Goal: Information Seeking & Learning: Check status

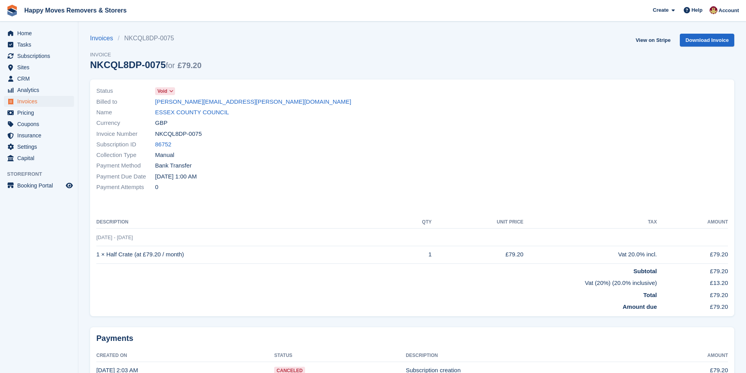
scroll to position [43, 0]
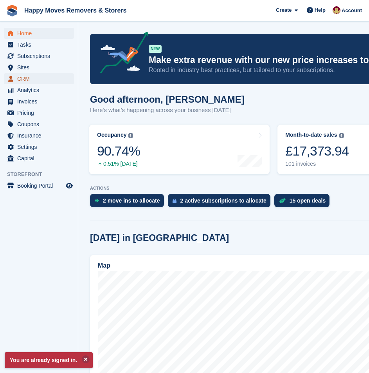
click at [43, 79] on span "CRM" at bounding box center [40, 78] width 47 height 11
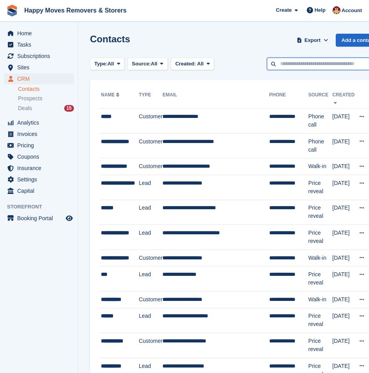
click at [297, 62] on input "text" at bounding box center [324, 64] width 114 height 13
type input "******"
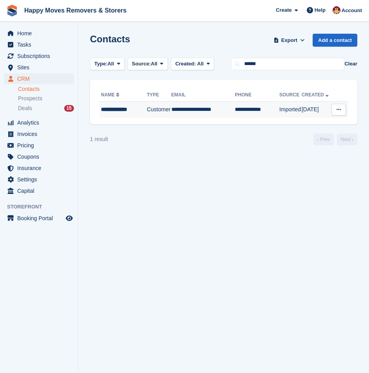
click at [138, 112] on div "**********" at bounding box center [123, 109] width 45 height 8
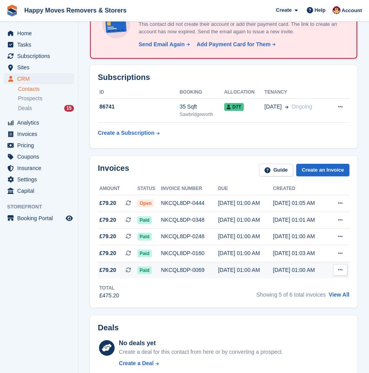
scroll to position [78, 0]
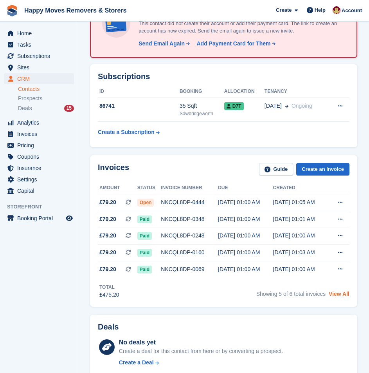
click at [346, 291] on link "View All" at bounding box center [339, 294] width 21 height 6
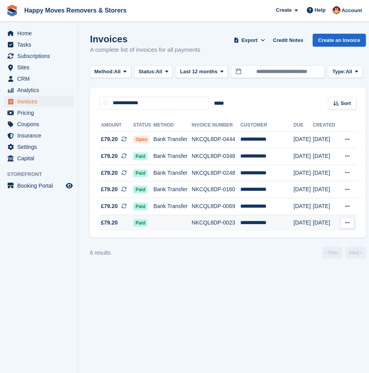
click at [181, 222] on td at bounding box center [172, 223] width 38 height 16
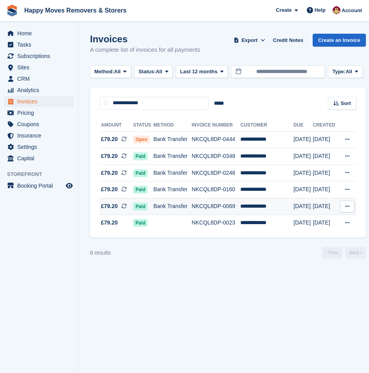
click at [163, 207] on td "Bank Transfer" at bounding box center [172, 206] width 38 height 17
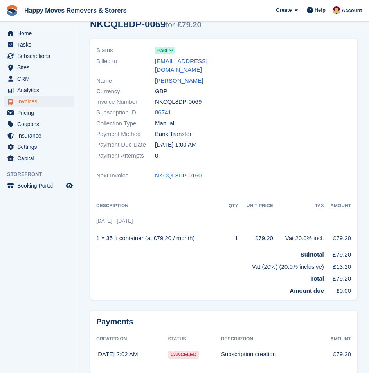
scroll to position [68, 0]
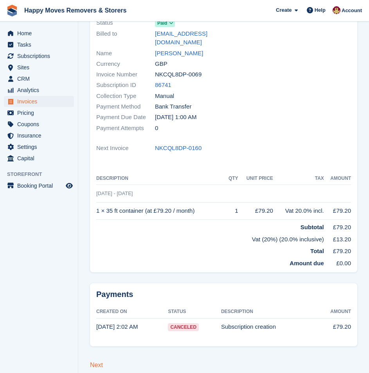
click at [99, 361] on link "Next" at bounding box center [96, 364] width 13 height 7
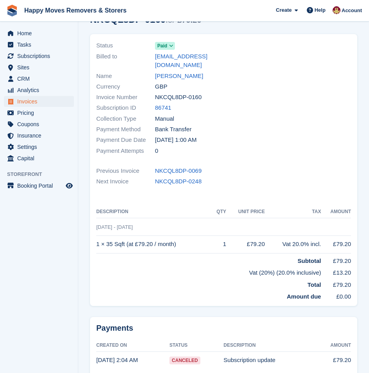
scroll to position [79, 0]
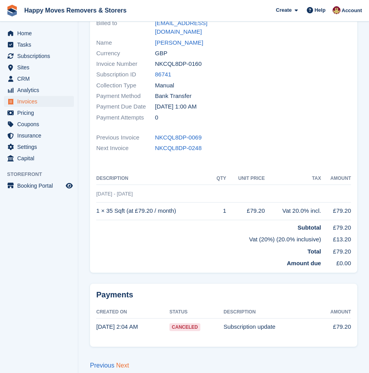
click at [124, 362] on link "Next" at bounding box center [122, 365] width 13 height 7
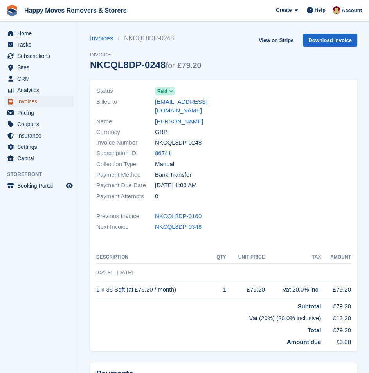
click at [34, 104] on span "Invoices" at bounding box center [40, 101] width 47 height 11
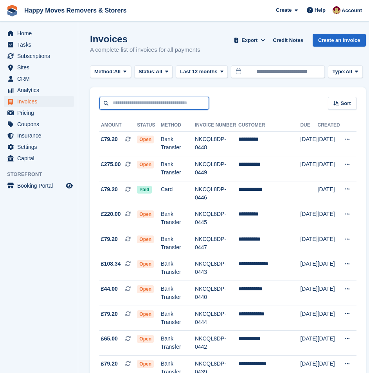
click at [166, 105] on input "text" at bounding box center [154, 103] width 110 height 13
type input "****"
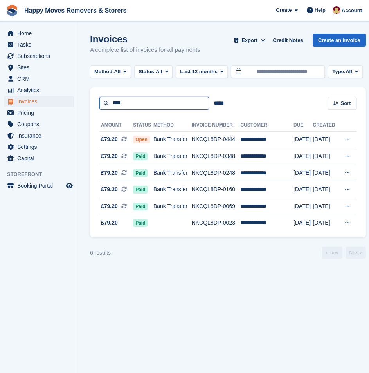
click at [137, 97] on input "****" at bounding box center [154, 103] width 110 height 13
type input "********"
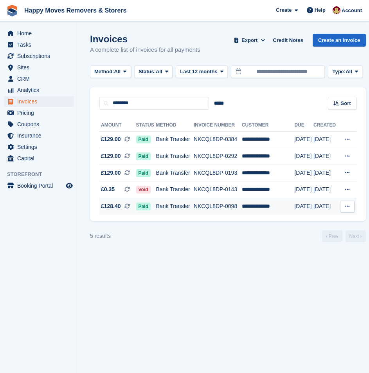
click at [223, 204] on td "NKCQL8DP-0098" at bounding box center [218, 206] width 48 height 16
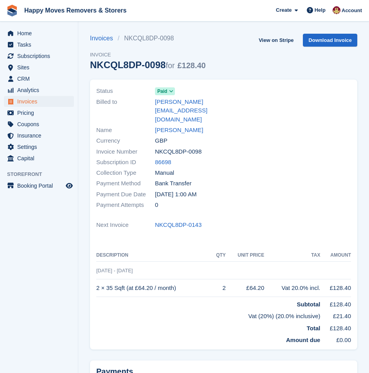
scroll to position [68, 0]
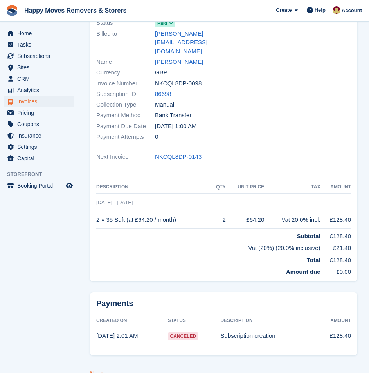
click at [94, 370] on link "Next" at bounding box center [96, 373] width 13 height 7
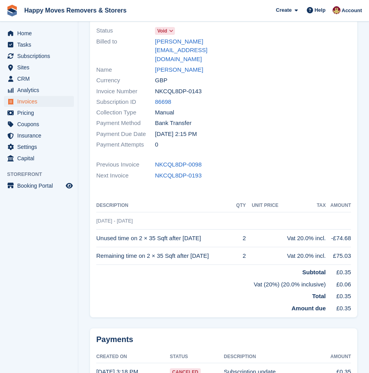
scroll to position [96, 0]
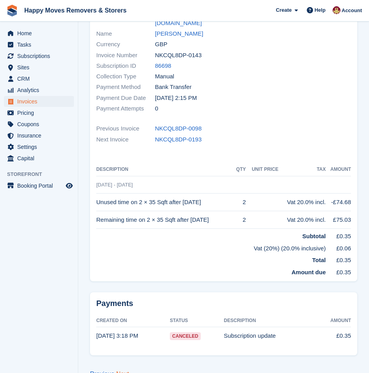
click at [128, 370] on link "Next" at bounding box center [122, 373] width 13 height 7
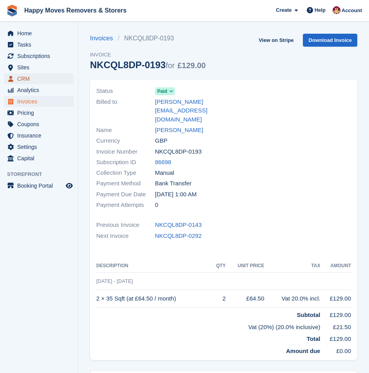
click at [23, 77] on span "CRM" at bounding box center [40, 78] width 47 height 11
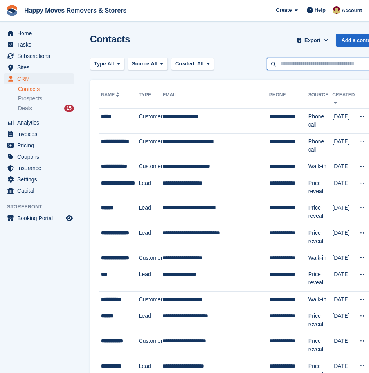
click at [286, 64] on input "text" at bounding box center [324, 64] width 114 height 13
type input "******"
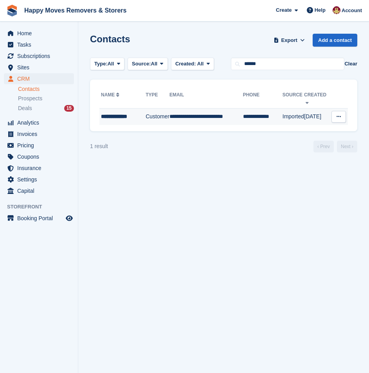
click at [123, 112] on div "**********" at bounding box center [123, 116] width 45 height 8
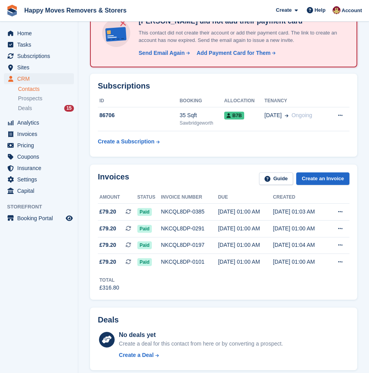
scroll to position [117, 0]
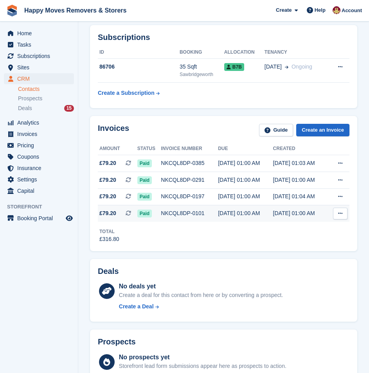
click at [198, 209] on div "NKCQL8DP-0101" at bounding box center [189, 213] width 57 height 8
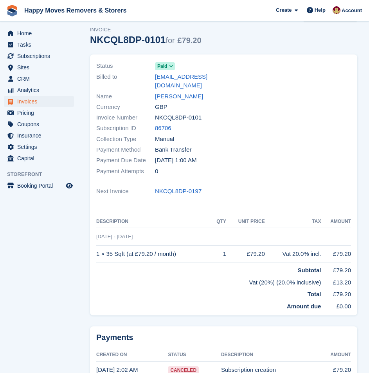
scroll to position [68, 0]
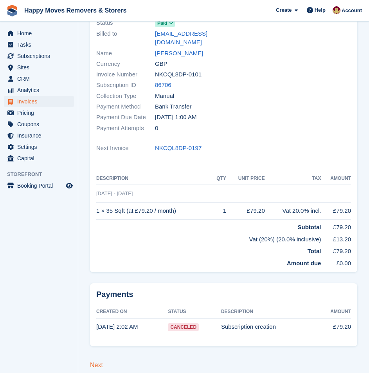
click at [95, 361] on link "Next" at bounding box center [96, 364] width 13 height 7
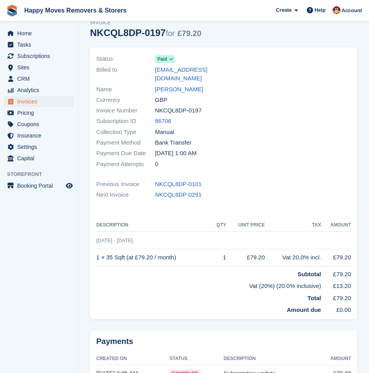
scroll to position [79, 0]
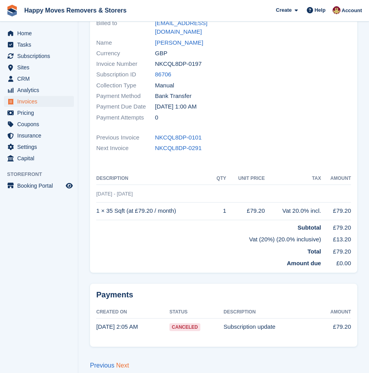
click at [125, 362] on link "Next" at bounding box center [122, 365] width 13 height 7
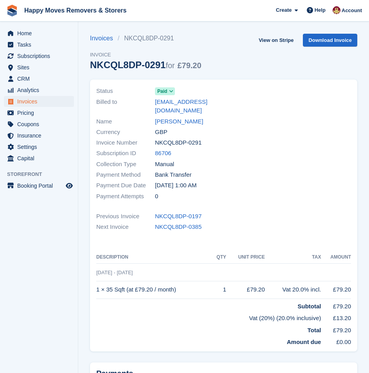
scroll to position [78, 0]
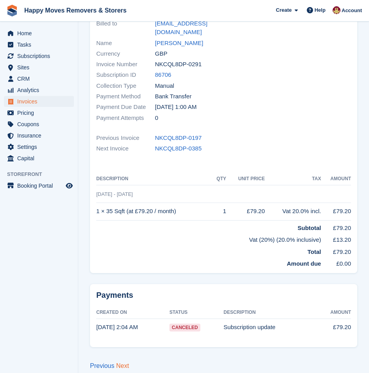
click at [123, 362] on link "Next" at bounding box center [122, 365] width 13 height 7
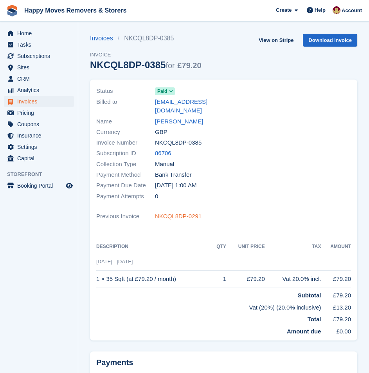
click at [188, 212] on link "NKCQL8DP-0291" at bounding box center [178, 216] width 47 height 9
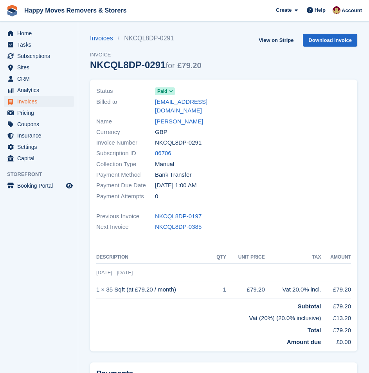
scroll to position [79, 0]
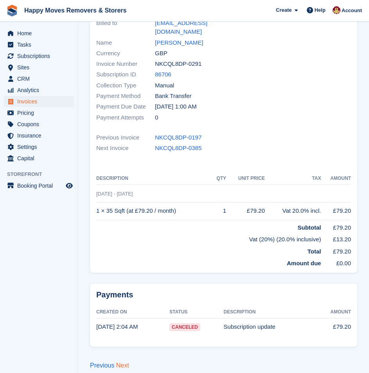
click at [123, 362] on link "Next" at bounding box center [122, 365] width 13 height 7
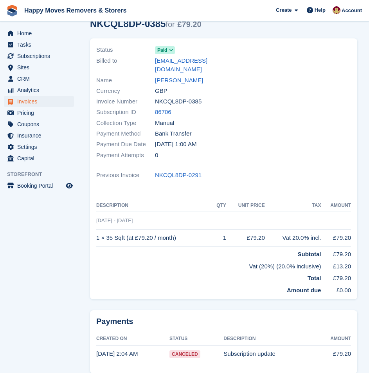
scroll to position [68, 0]
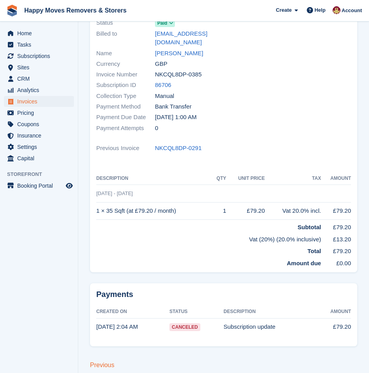
click at [92, 361] on link "Previous" at bounding box center [102, 364] width 24 height 7
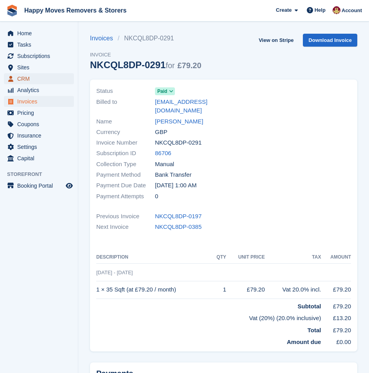
click at [30, 75] on span "CRM" at bounding box center [40, 78] width 47 height 11
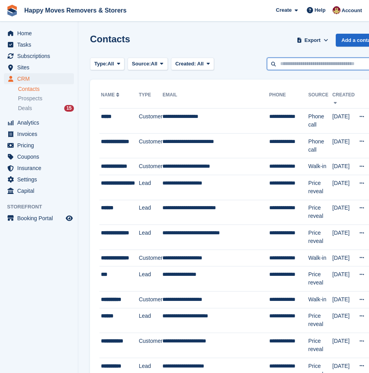
click at [327, 66] on input "text" at bounding box center [324, 64] width 114 height 13
type input "*****"
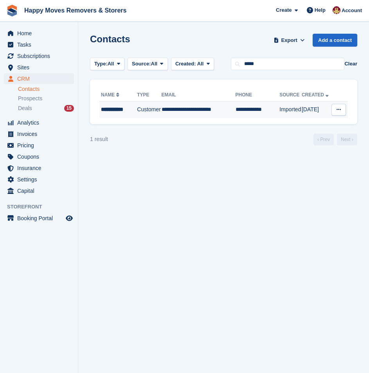
click at [222, 108] on td "**********" at bounding box center [199, 109] width 74 height 16
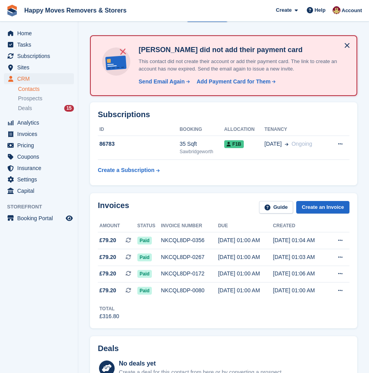
scroll to position [78, 0]
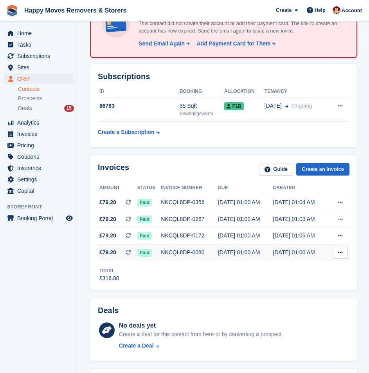
click at [176, 248] on div "NKCQL8DP-0080" at bounding box center [189, 252] width 57 height 8
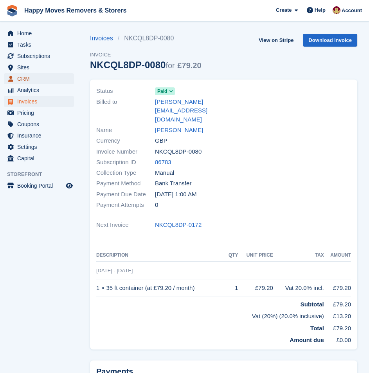
click at [34, 81] on span "CRM" at bounding box center [40, 78] width 47 height 11
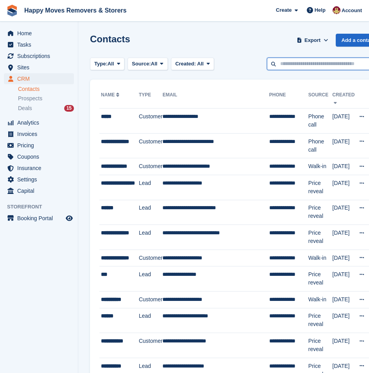
click at [283, 69] on input "text" at bounding box center [324, 64] width 114 height 13
type input "******"
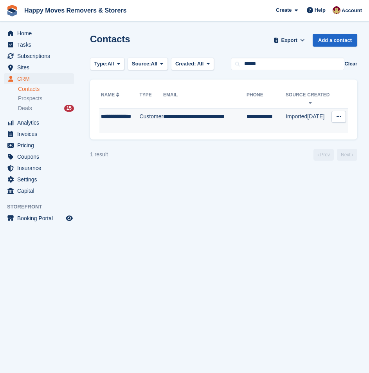
click at [135, 117] on div "**********" at bounding box center [120, 120] width 38 height 16
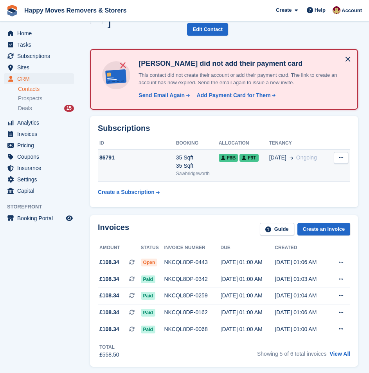
scroll to position [78, 0]
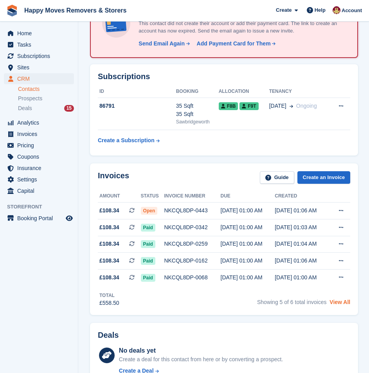
click at [337, 301] on link "View All" at bounding box center [340, 302] width 21 height 6
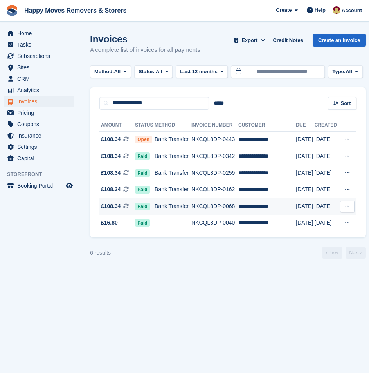
click at [181, 206] on td "Bank Transfer" at bounding box center [173, 206] width 37 height 17
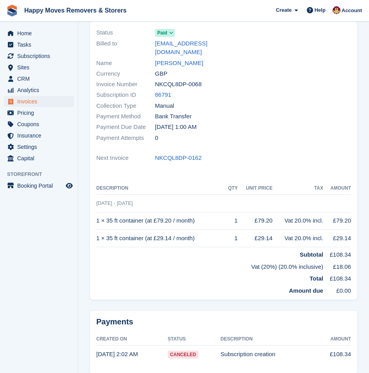
scroll to position [86, 0]
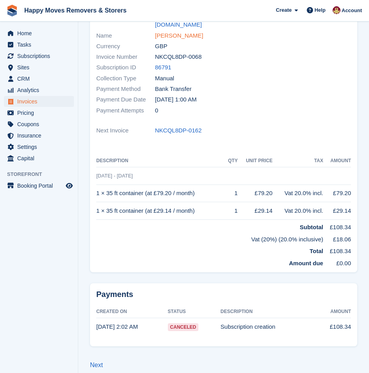
click at [190, 31] on link "PATIRCIA GOODEN" at bounding box center [179, 35] width 48 height 9
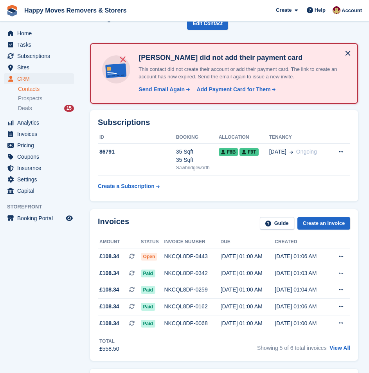
scroll to position [78, 0]
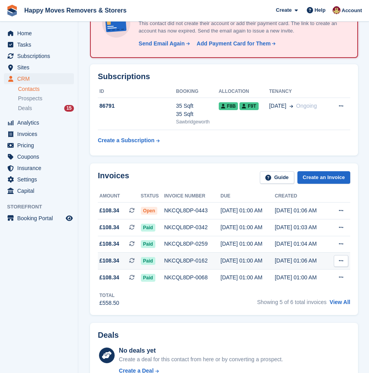
click at [197, 265] on td "NKCQL8DP-0162" at bounding box center [192, 261] width 56 height 17
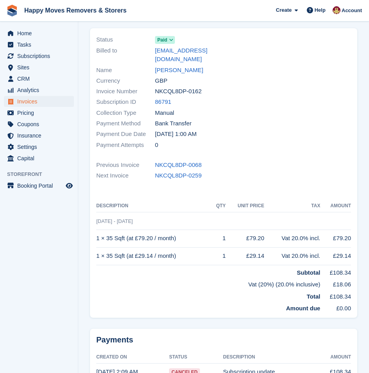
scroll to position [96, 0]
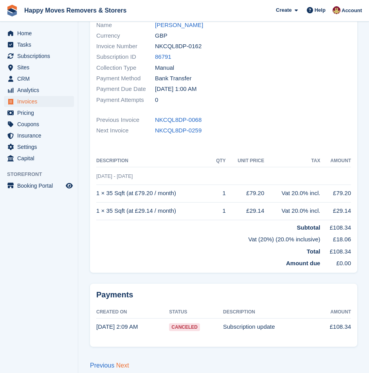
click at [126, 362] on link "Next" at bounding box center [122, 365] width 13 height 7
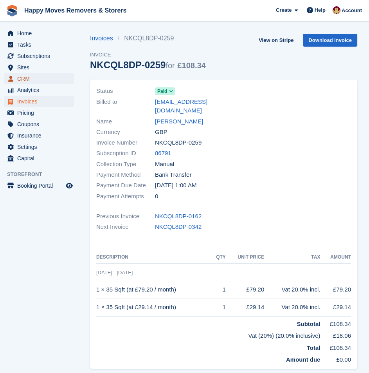
click at [25, 75] on span "CRM" at bounding box center [40, 78] width 47 height 11
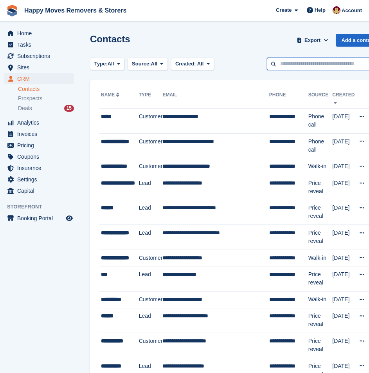
click at [301, 63] on input "text" at bounding box center [324, 64] width 114 height 13
type input "*******"
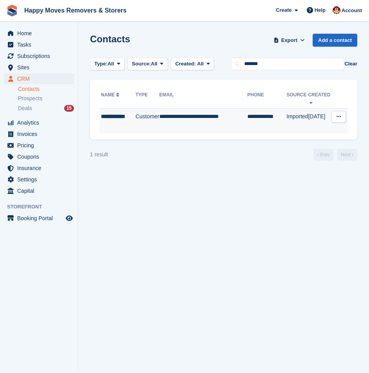
click at [126, 124] on div "**********" at bounding box center [118, 120] width 34 height 16
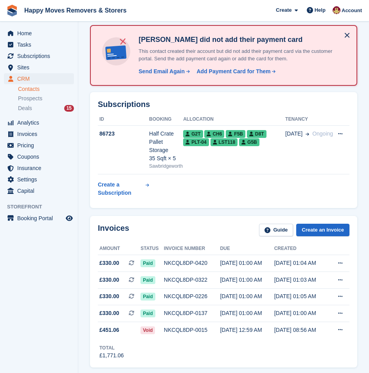
scroll to position [117, 0]
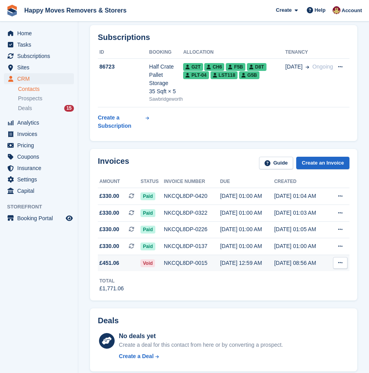
click at [200, 255] on td "NKCQL8DP-0015" at bounding box center [192, 263] width 56 height 16
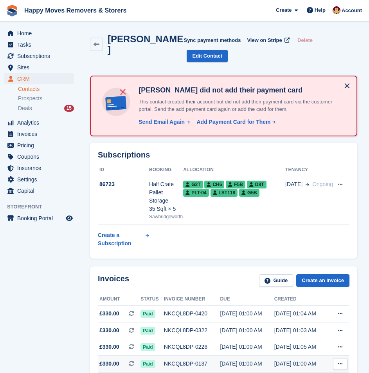
scroll to position [117, 0]
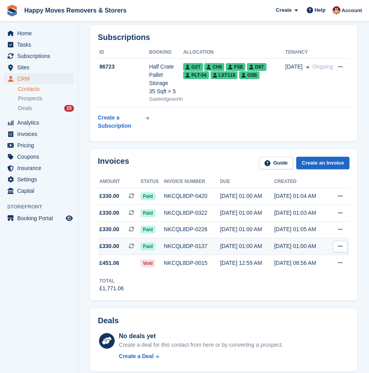
click at [193, 242] on div "NKCQL8DP-0137" at bounding box center [192, 246] width 56 height 8
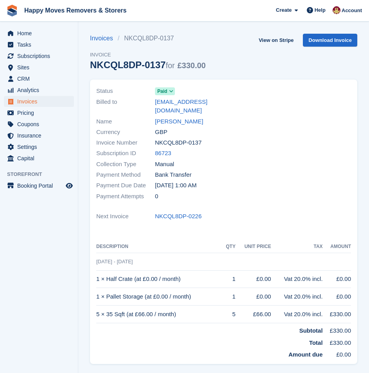
scroll to position [91, 0]
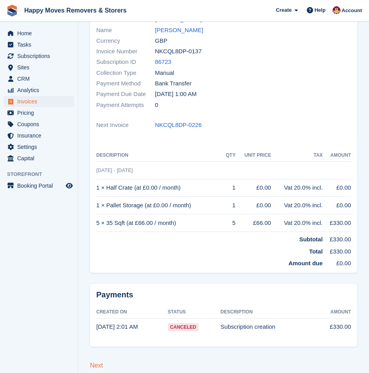
click at [99, 362] on link "Next" at bounding box center [96, 365] width 13 height 7
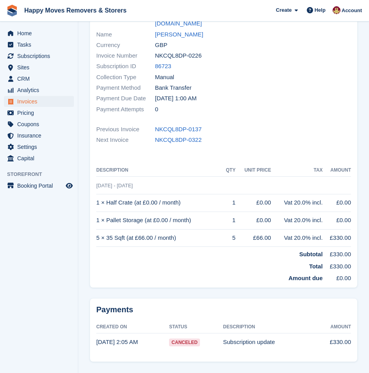
scroll to position [102, 0]
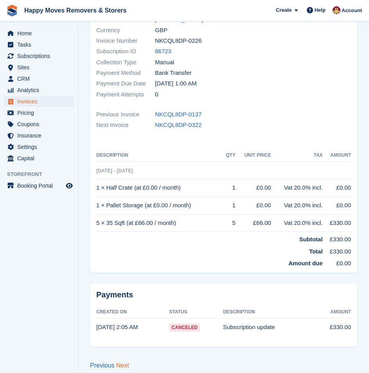
click at [123, 362] on link "Next" at bounding box center [122, 365] width 13 height 7
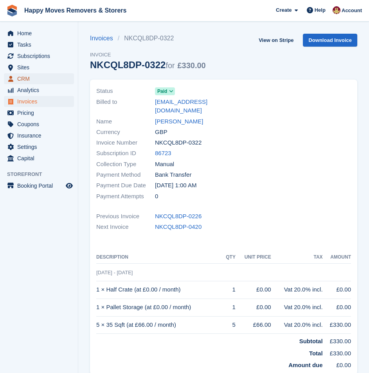
click at [30, 81] on span "CRM" at bounding box center [40, 78] width 47 height 11
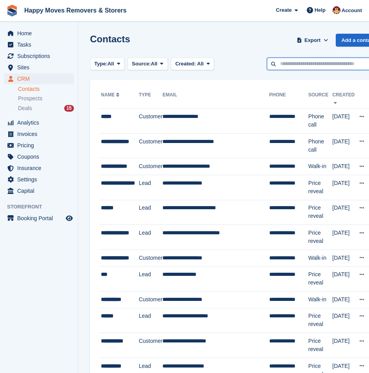
click at [311, 67] on input "text" at bounding box center [324, 64] width 114 height 13
type input "****"
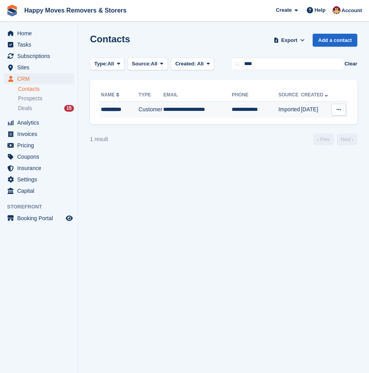
click at [116, 109] on div "**********" at bounding box center [119, 109] width 36 height 8
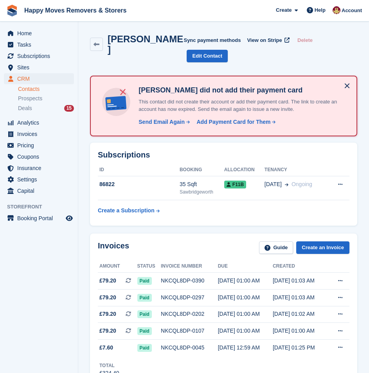
scroll to position [39, 0]
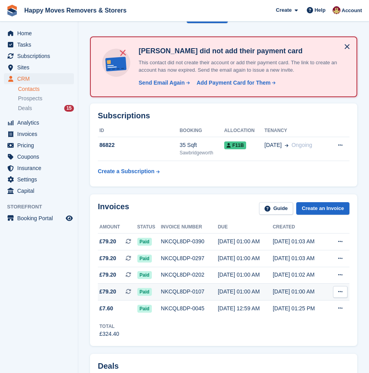
click at [200, 287] on div "NKCQL8DP-0107" at bounding box center [189, 291] width 57 height 8
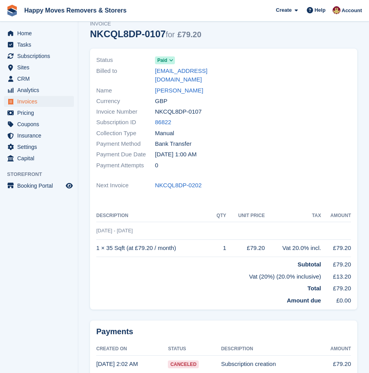
scroll to position [68, 0]
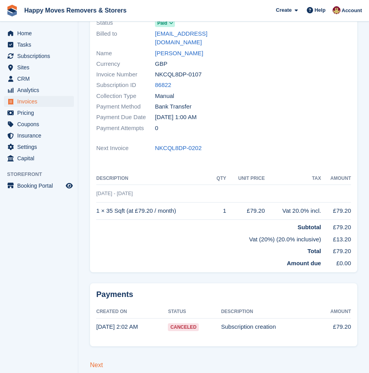
click at [99, 361] on link "Next" at bounding box center [96, 364] width 13 height 7
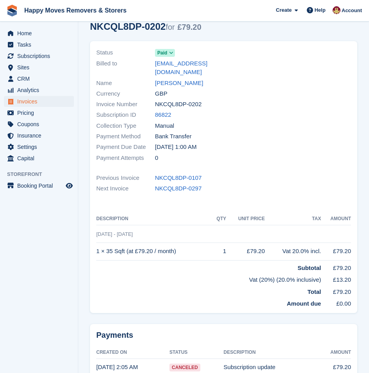
scroll to position [79, 0]
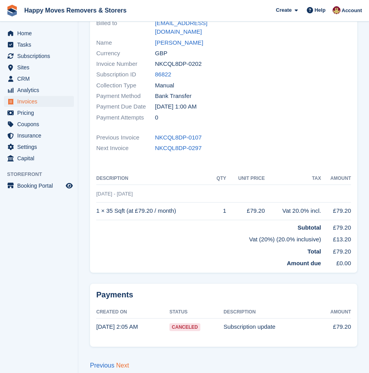
click at [118, 362] on link "Next" at bounding box center [122, 365] width 13 height 7
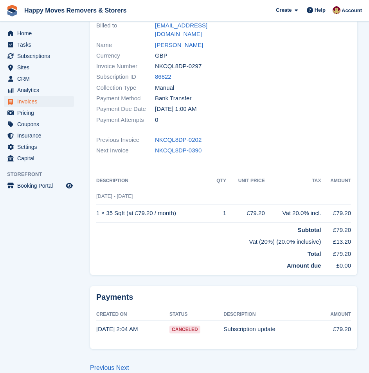
scroll to position [79, 0]
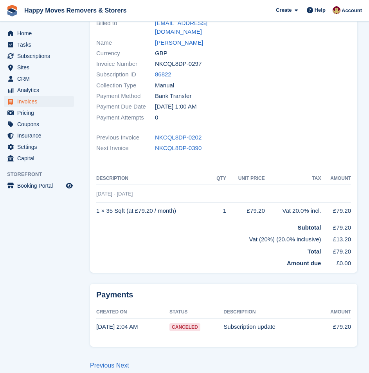
click at [39, 230] on aside "Home Tasks Subscriptions Subscriptions Subscriptions Price increases NEW Price …" at bounding box center [39, 189] width 78 height 334
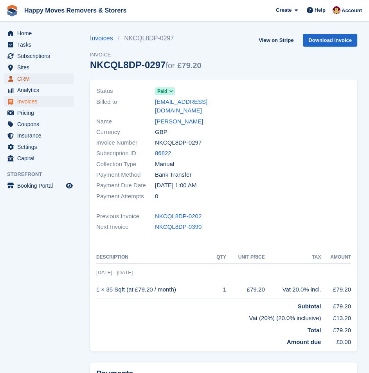
click at [14, 79] on span "menu" at bounding box center [10, 78] width 9 height 9
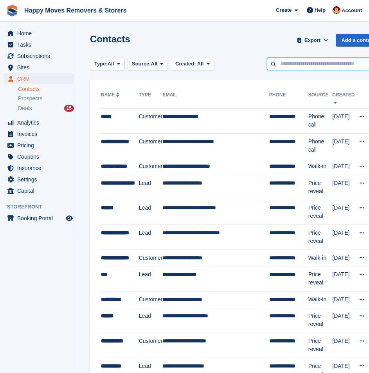
click at [300, 64] on input "text" at bounding box center [324, 64] width 114 height 13
type input "****"
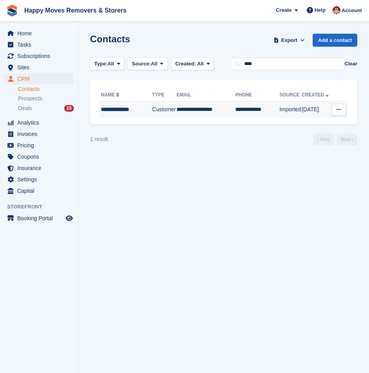
click at [117, 106] on div "**********" at bounding box center [126, 109] width 50 height 8
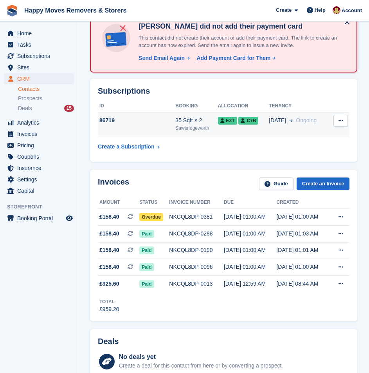
scroll to position [157, 0]
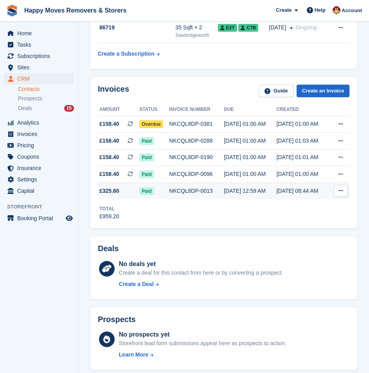
click at [175, 192] on div "NKCQL8DP-0013" at bounding box center [196, 191] width 55 height 8
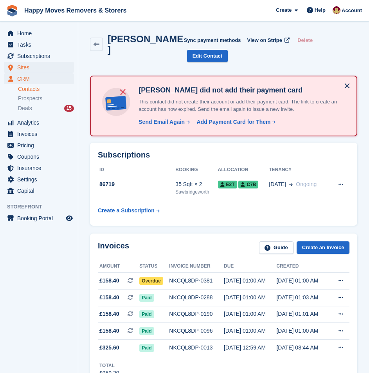
scroll to position [157, 0]
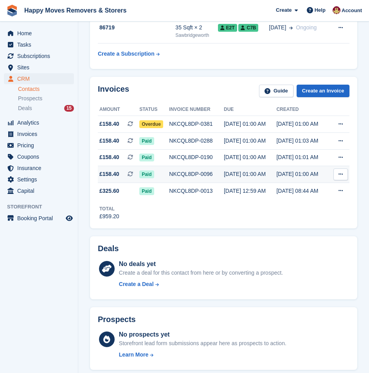
click at [211, 175] on div "NKCQL8DP-0096" at bounding box center [196, 174] width 55 height 8
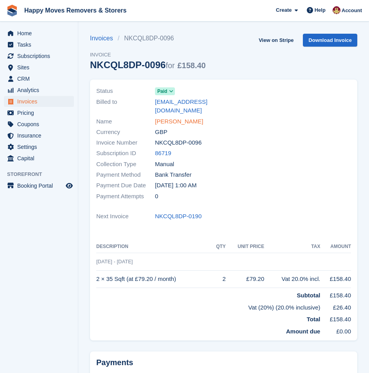
click at [173, 117] on link "SEAN HARBRIDGE" at bounding box center [179, 121] width 48 height 9
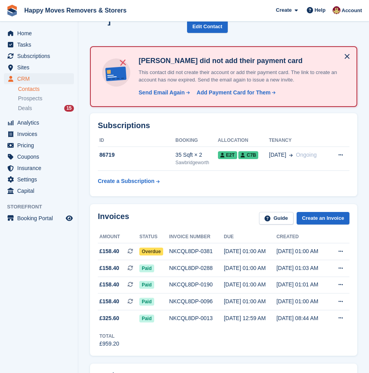
scroll to position [78, 0]
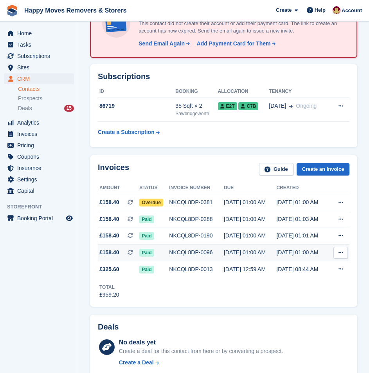
click at [193, 258] on td "NKCQL8DP-0096" at bounding box center [196, 252] width 55 height 17
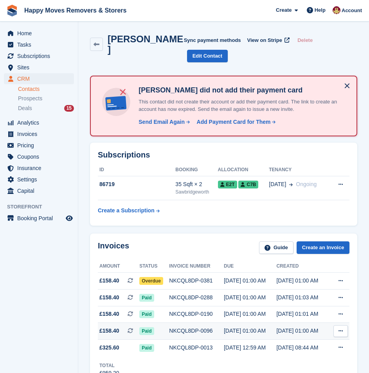
scroll to position [78, 0]
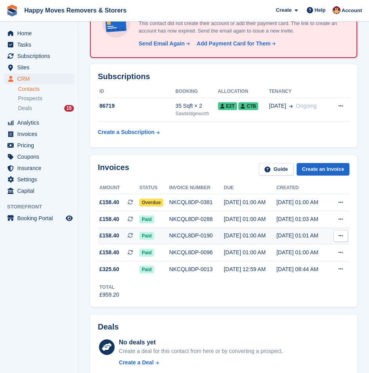
click at [211, 236] on div "NKCQL8DP-0190" at bounding box center [196, 235] width 55 height 8
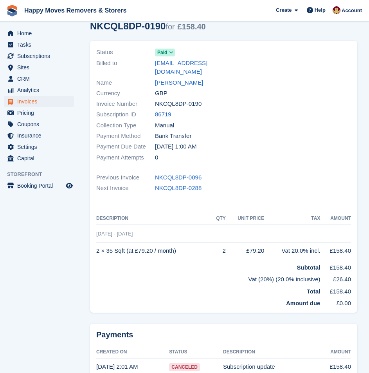
scroll to position [79, 0]
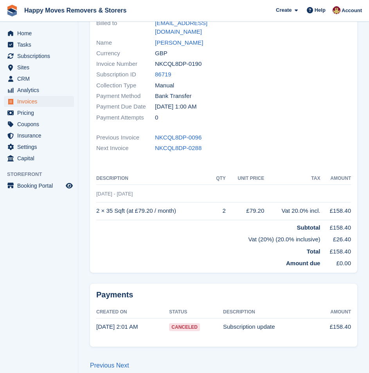
drag, startPoint x: 126, startPoint y: 357, endPoint x: 139, endPoint y: 343, distance: 18.6
click at [126, 362] on link "Next" at bounding box center [122, 365] width 13 height 7
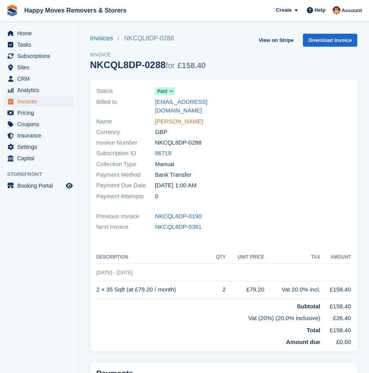
click at [177, 117] on link "SEAN HARBRIDGE" at bounding box center [179, 121] width 48 height 9
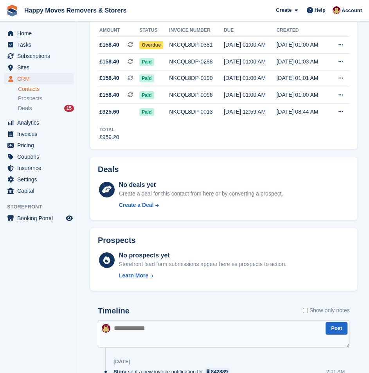
scroll to position [235, 0]
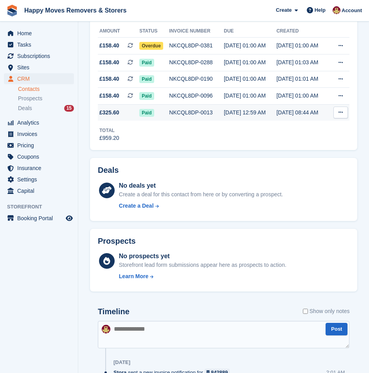
click at [200, 112] on div "NKCQL8DP-0013" at bounding box center [196, 112] width 55 height 8
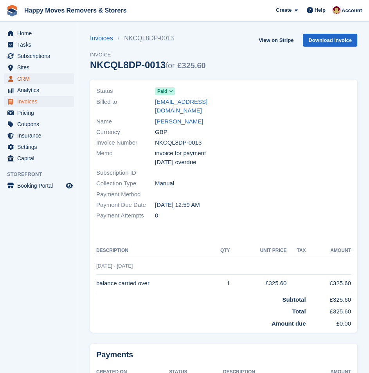
click at [33, 82] on span "CRM" at bounding box center [40, 78] width 47 height 11
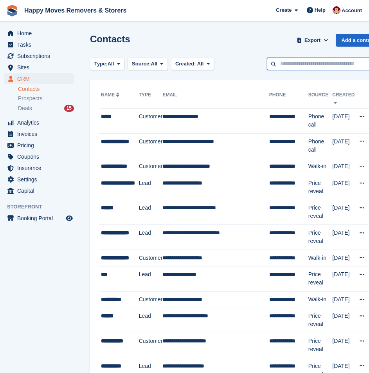
click at [317, 66] on input "text" at bounding box center [324, 64] width 114 height 13
type input "******"
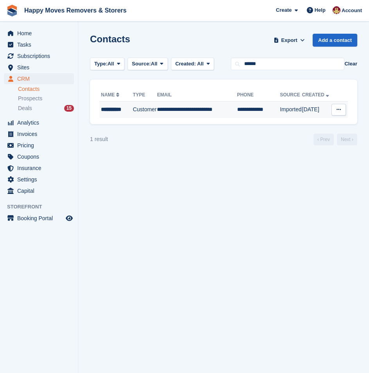
click at [128, 112] on div "**********" at bounding box center [116, 109] width 31 height 8
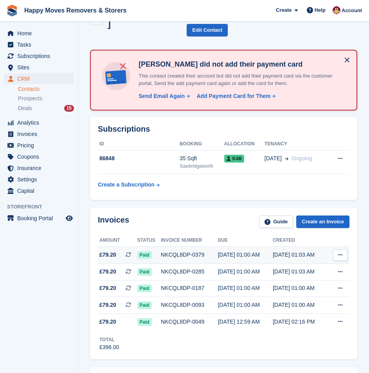
scroll to position [39, 0]
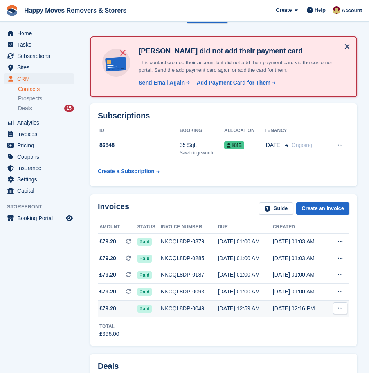
click at [195, 304] on div "NKCQL8DP-0049" at bounding box center [189, 308] width 57 height 8
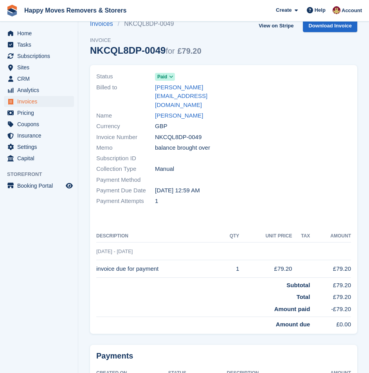
scroll to position [39, 0]
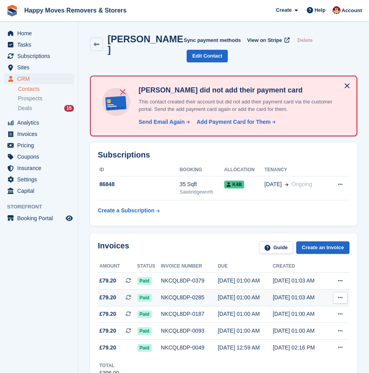
scroll to position [39, 0]
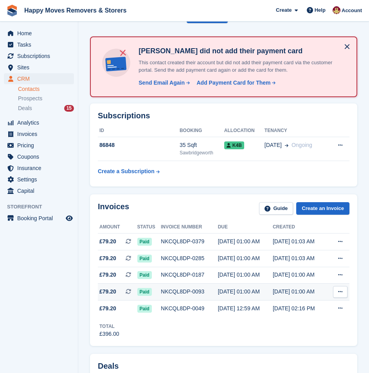
click at [187, 287] on div "NKCQL8DP-0093" at bounding box center [189, 291] width 57 height 8
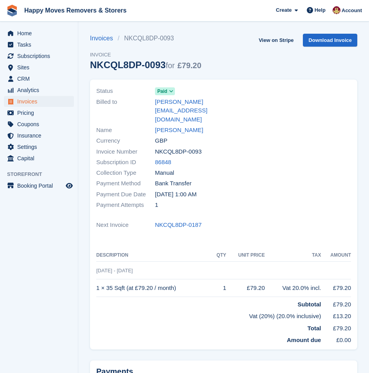
scroll to position [68, 0]
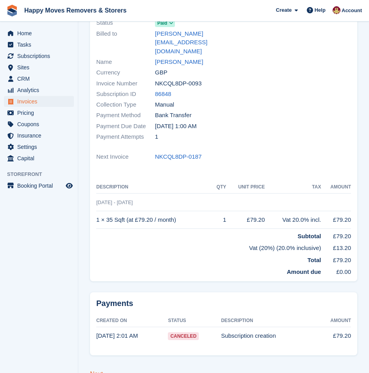
click at [97, 370] on link "Next" at bounding box center [96, 373] width 13 height 7
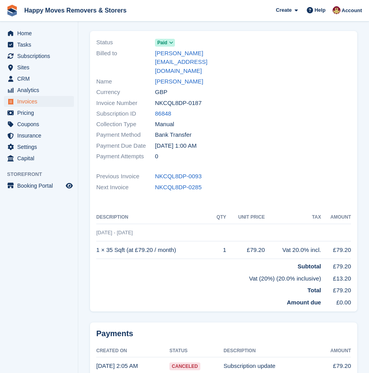
scroll to position [79, 0]
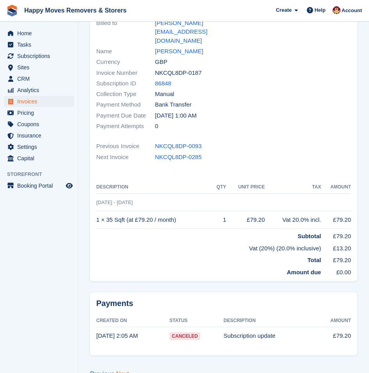
click at [127, 370] on link "Next" at bounding box center [122, 373] width 13 height 7
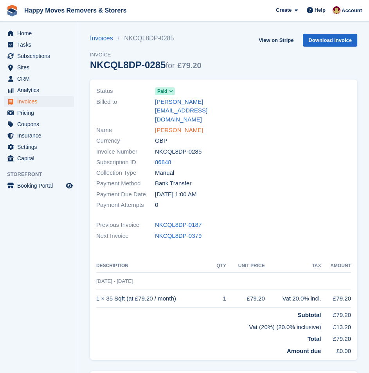
click at [175, 126] on link "[PERSON_NAME]" at bounding box center [179, 130] width 48 height 9
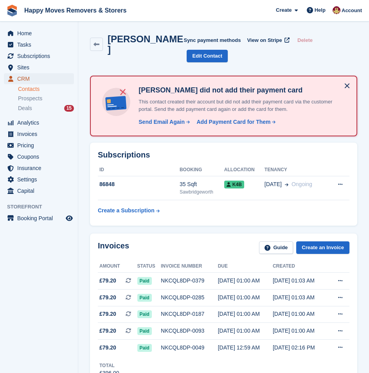
click at [37, 83] on span "CRM" at bounding box center [40, 78] width 47 height 11
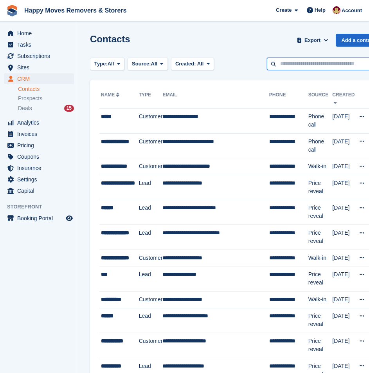
click at [294, 67] on input "text" at bounding box center [324, 64] width 114 height 13
type input "*****"
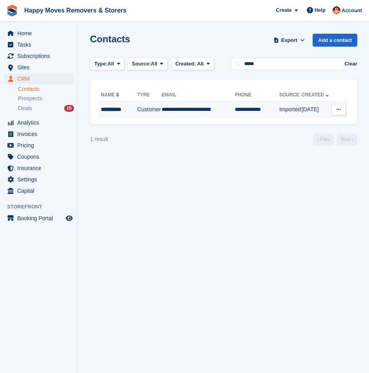
click at [120, 106] on div "**********" at bounding box center [118, 109] width 35 height 8
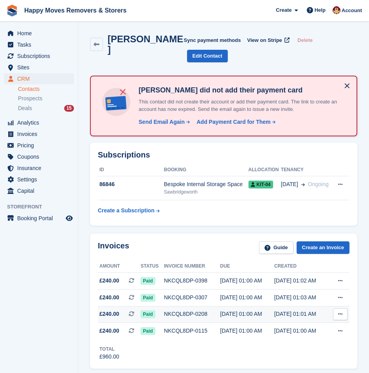
click at [209, 310] on div "NKCQL8DP-0208" at bounding box center [192, 314] width 56 height 8
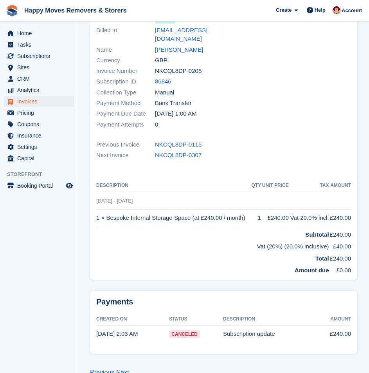
scroll to position [79, 0]
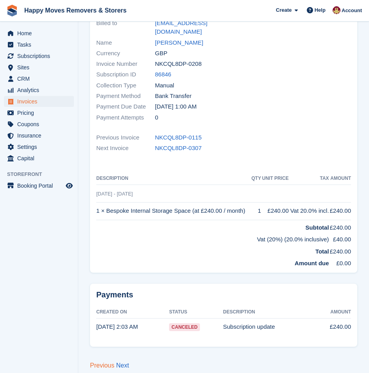
click at [98, 362] on link "Previous" at bounding box center [102, 365] width 24 height 7
